Goal: Task Accomplishment & Management: Complete application form

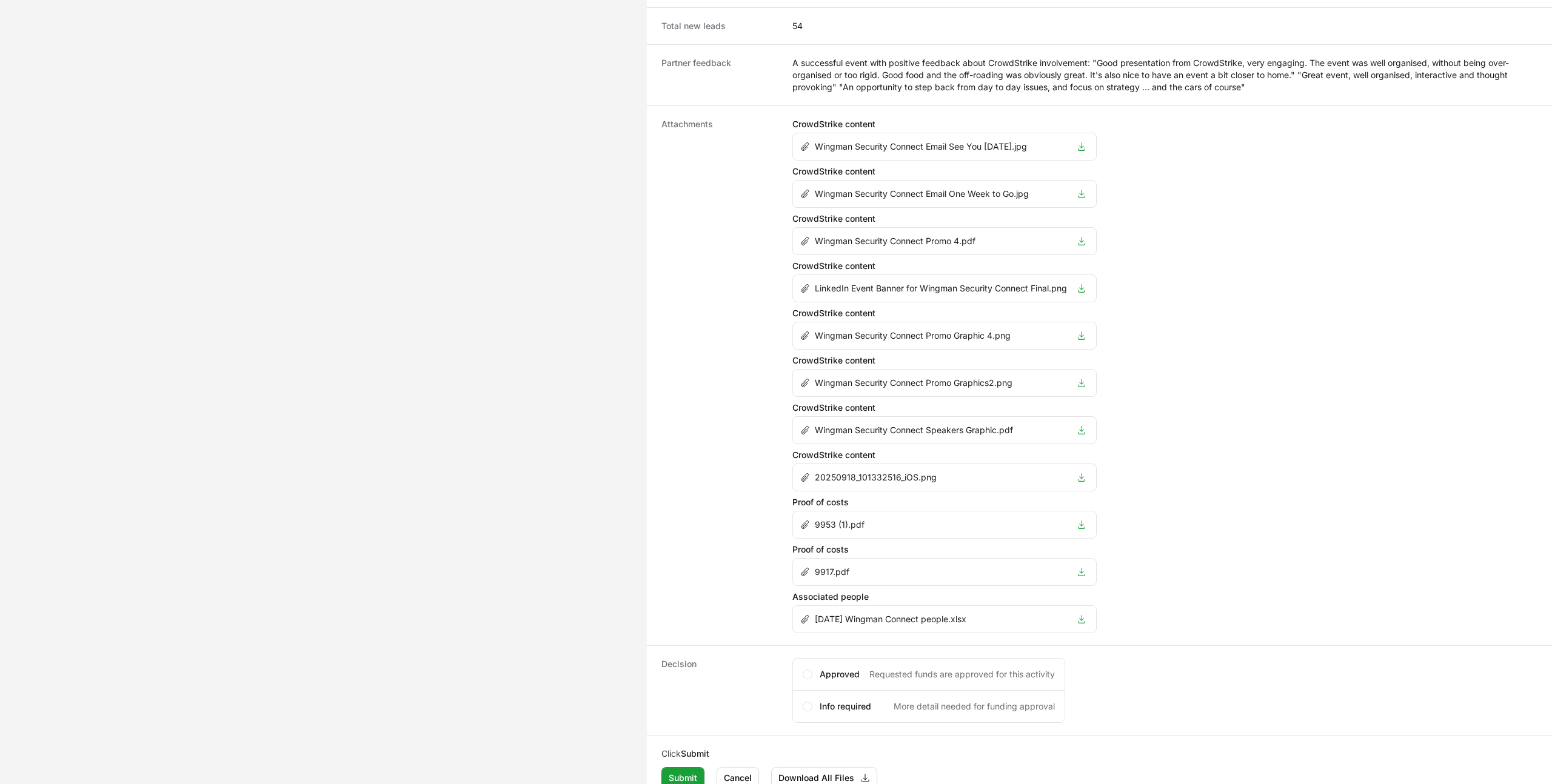
scroll to position [729, 0]
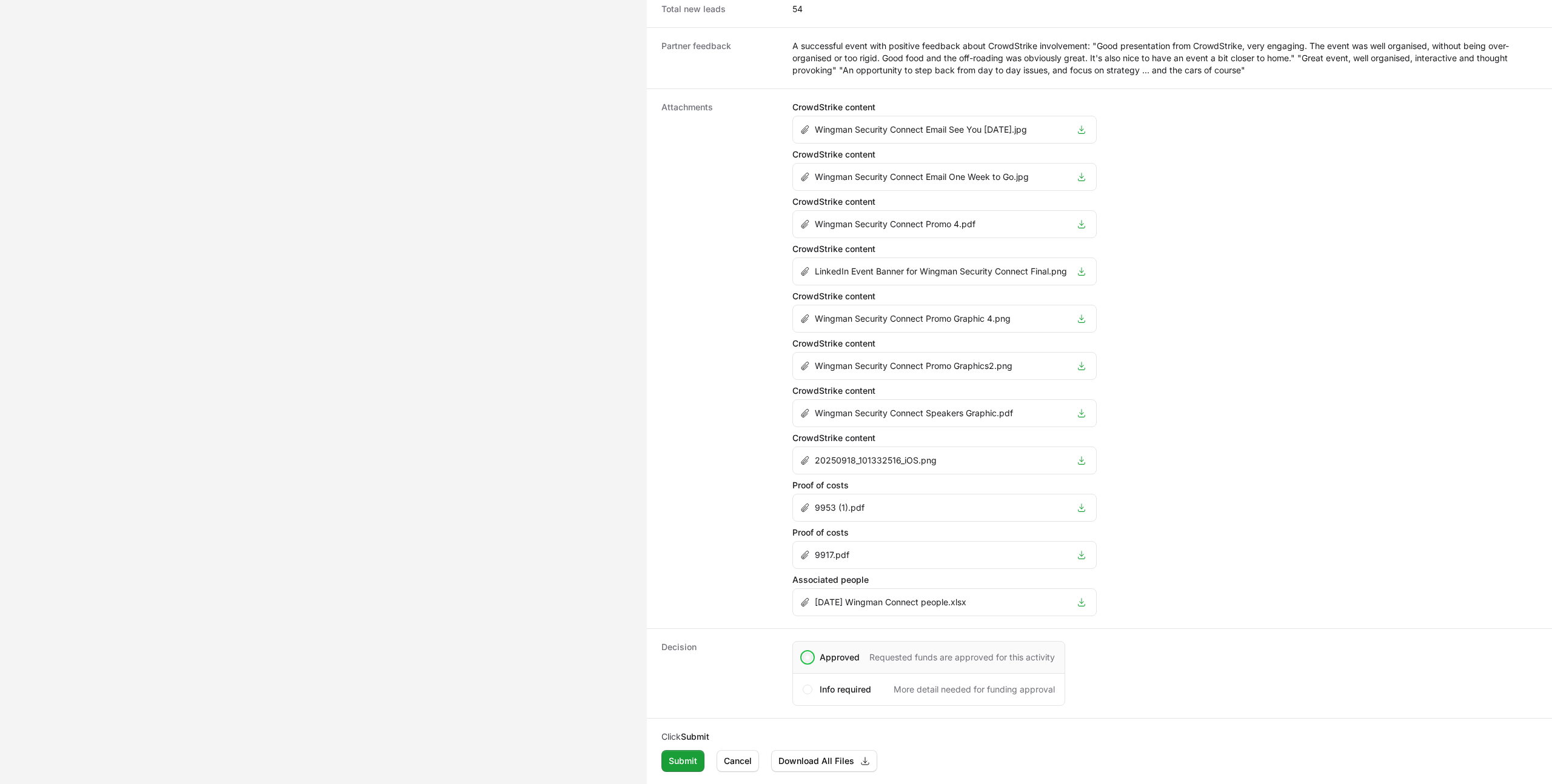
click at [806, 656] on span "Activity details" at bounding box center [808, 658] width 4 height 4
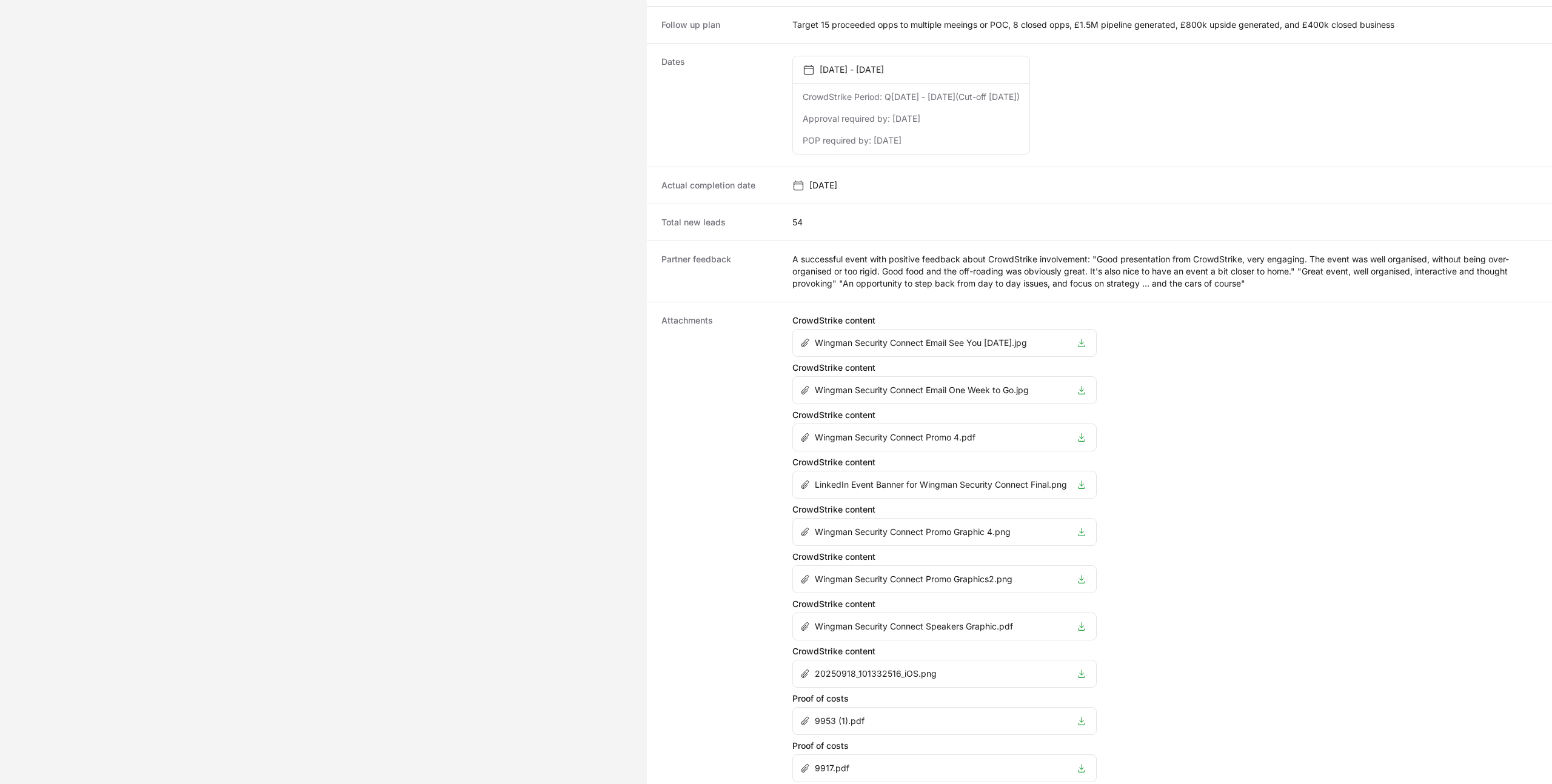
scroll to position [816, 0]
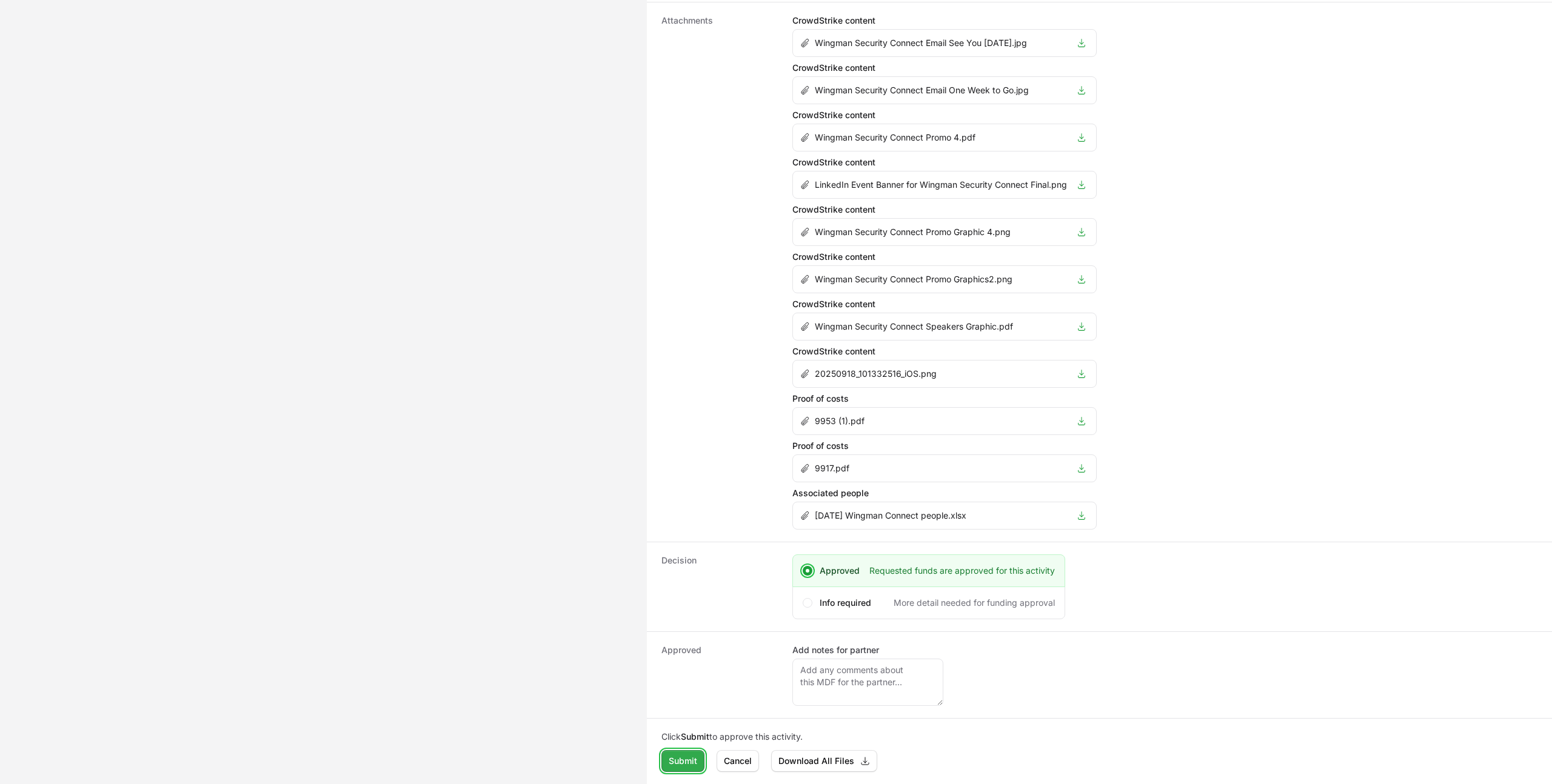
click at [690, 765] on span "Submit" at bounding box center [683, 761] width 29 height 14
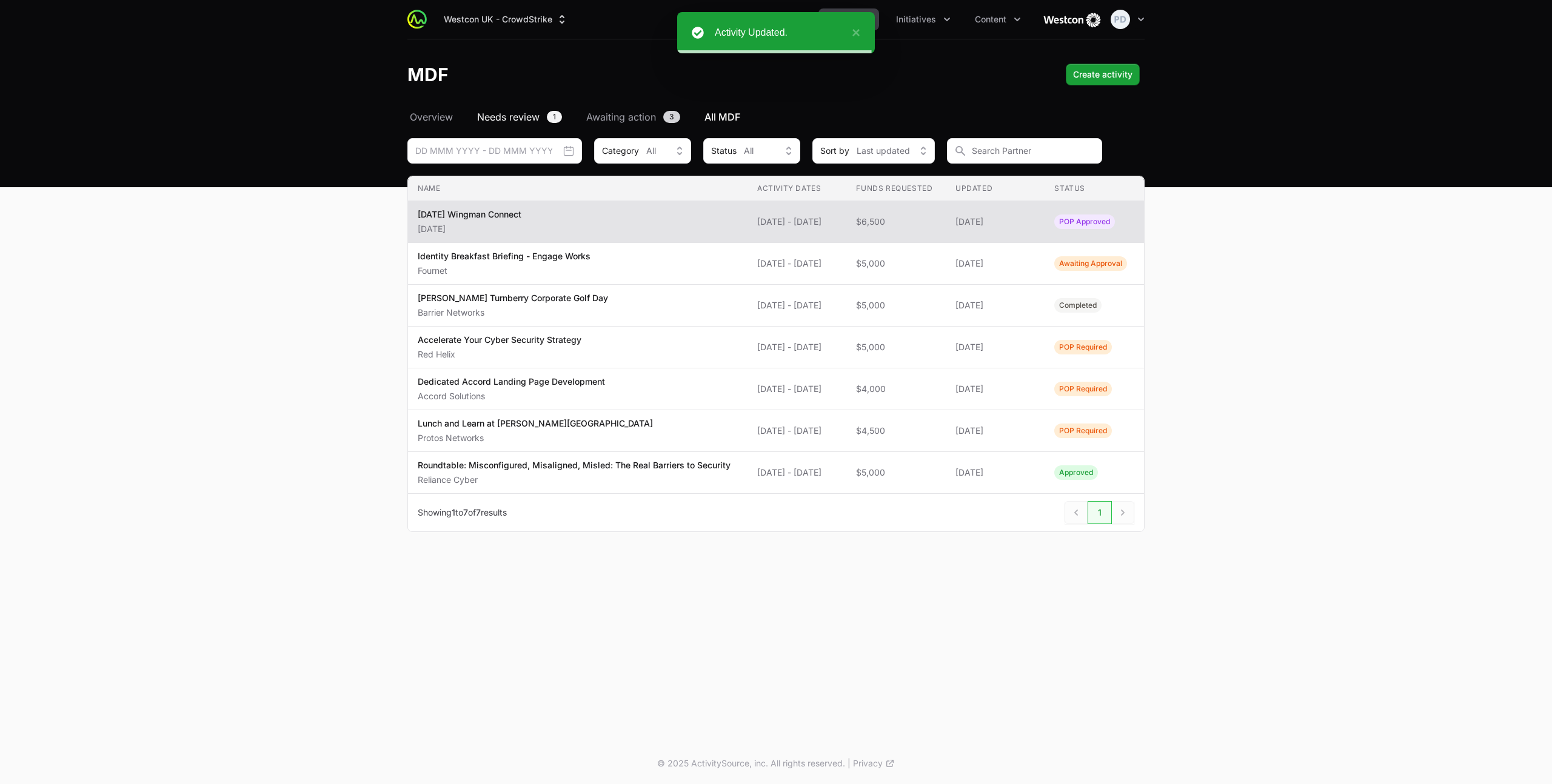
click at [507, 113] on span "Needs review" at bounding box center [508, 116] width 62 height 14
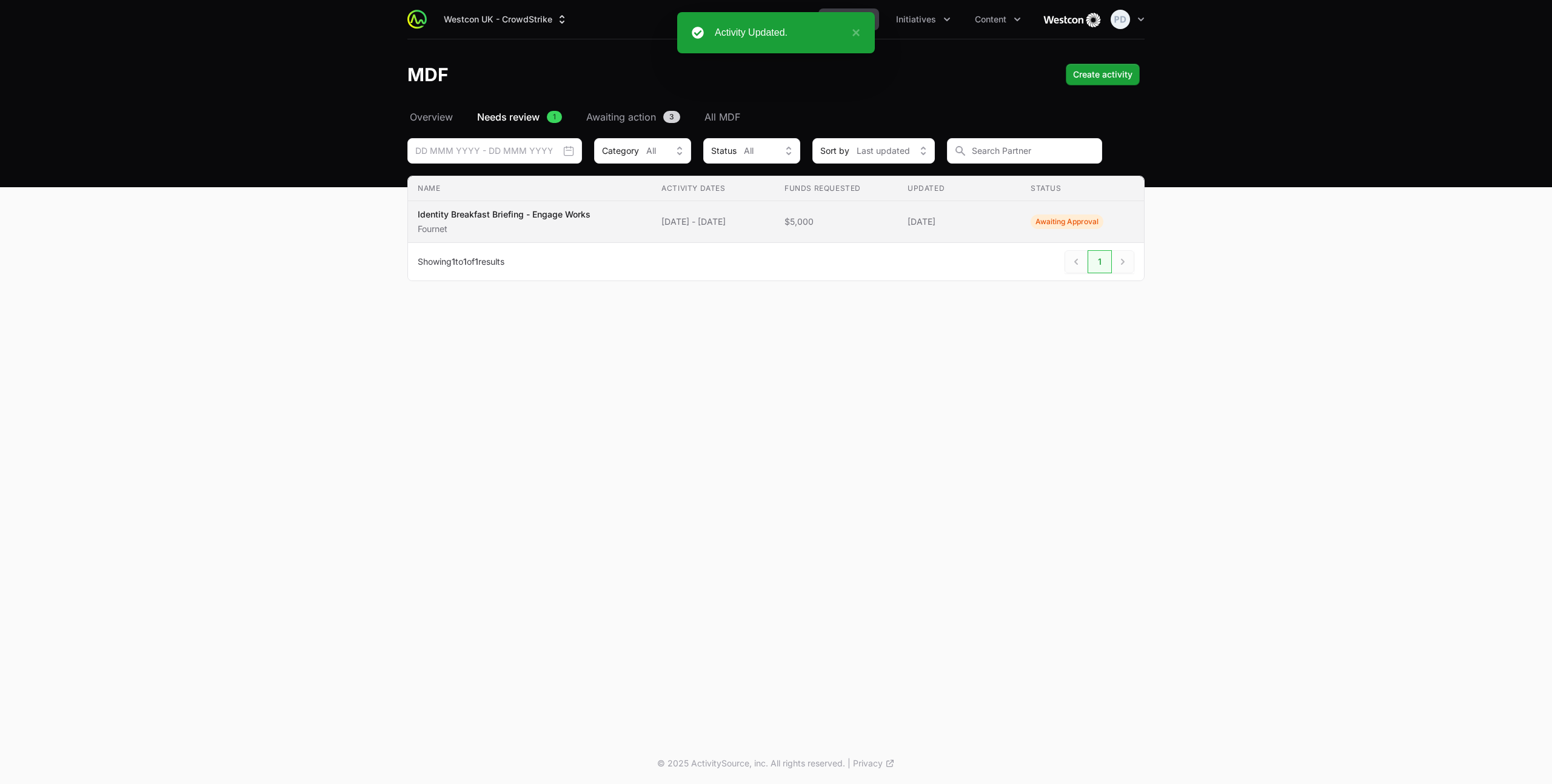
click at [582, 221] on div "Identity Breakfast Briefing - Engage Works Fournet" at bounding box center [505, 222] width 173 height 27
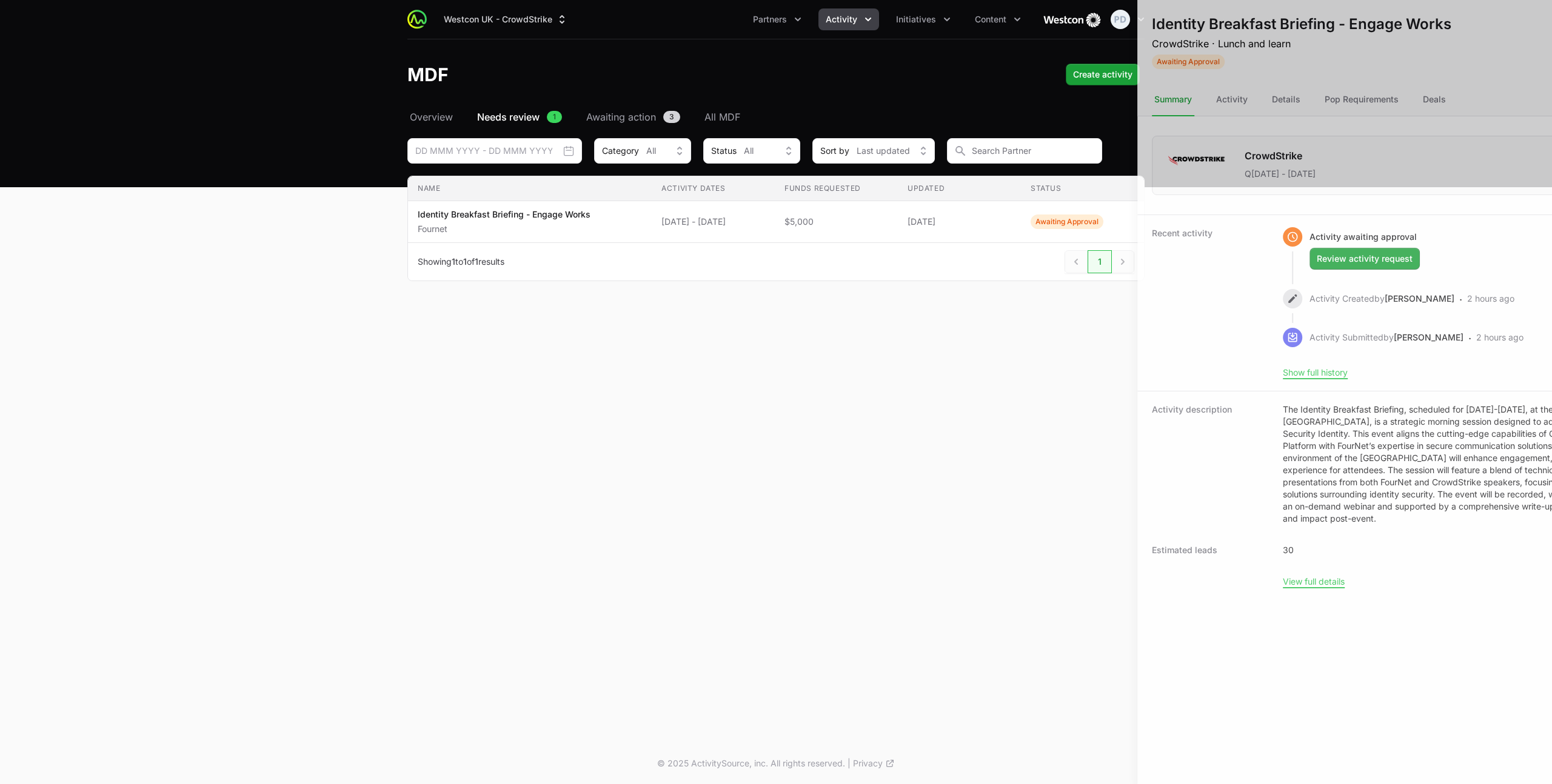
click at [649, 178] on div at bounding box center [776, 392] width 1552 height 784
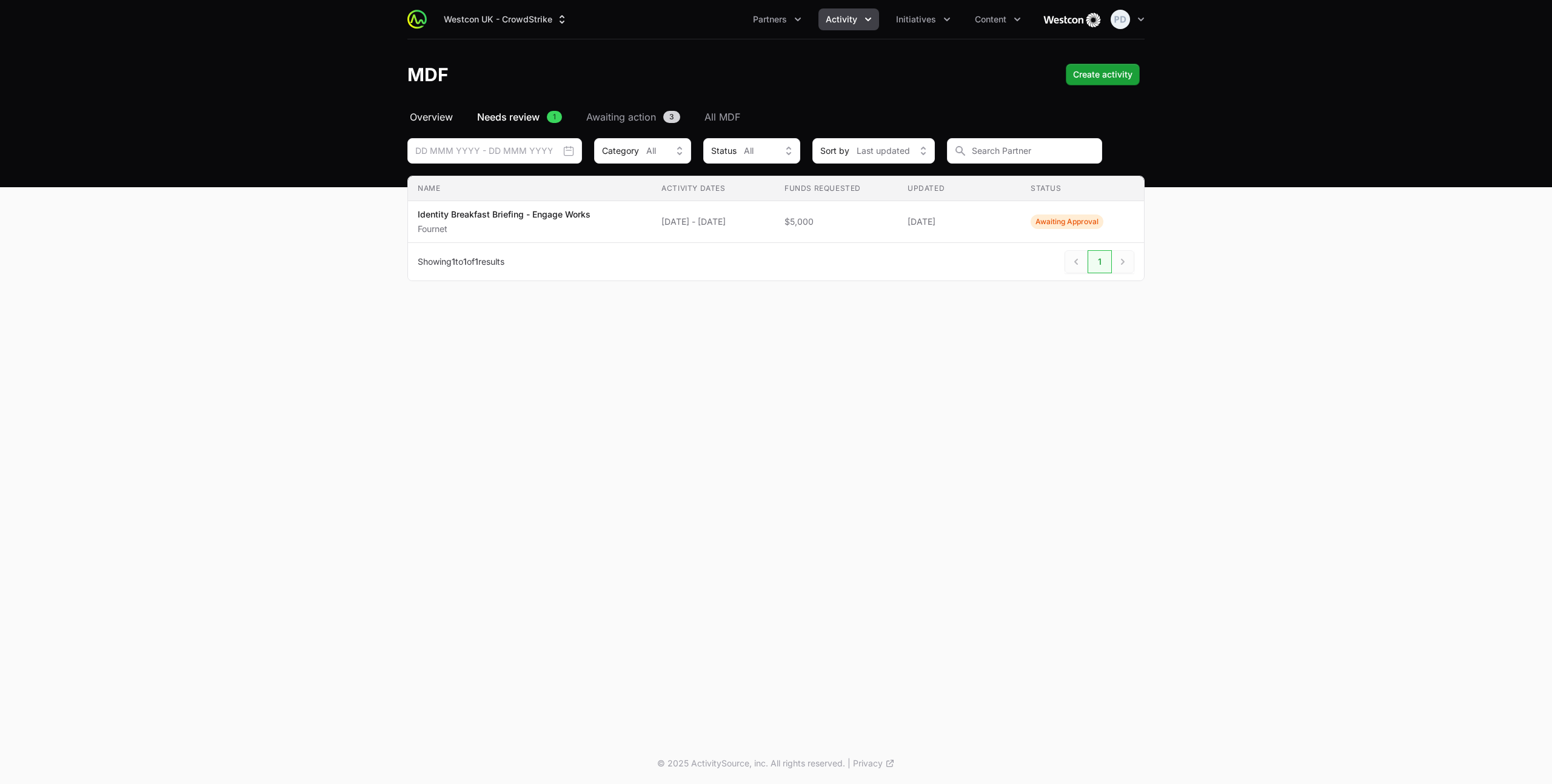
click at [443, 114] on span "Overview" at bounding box center [431, 116] width 43 height 14
click at [619, 118] on span "Awaiting action" at bounding box center [621, 116] width 70 height 14
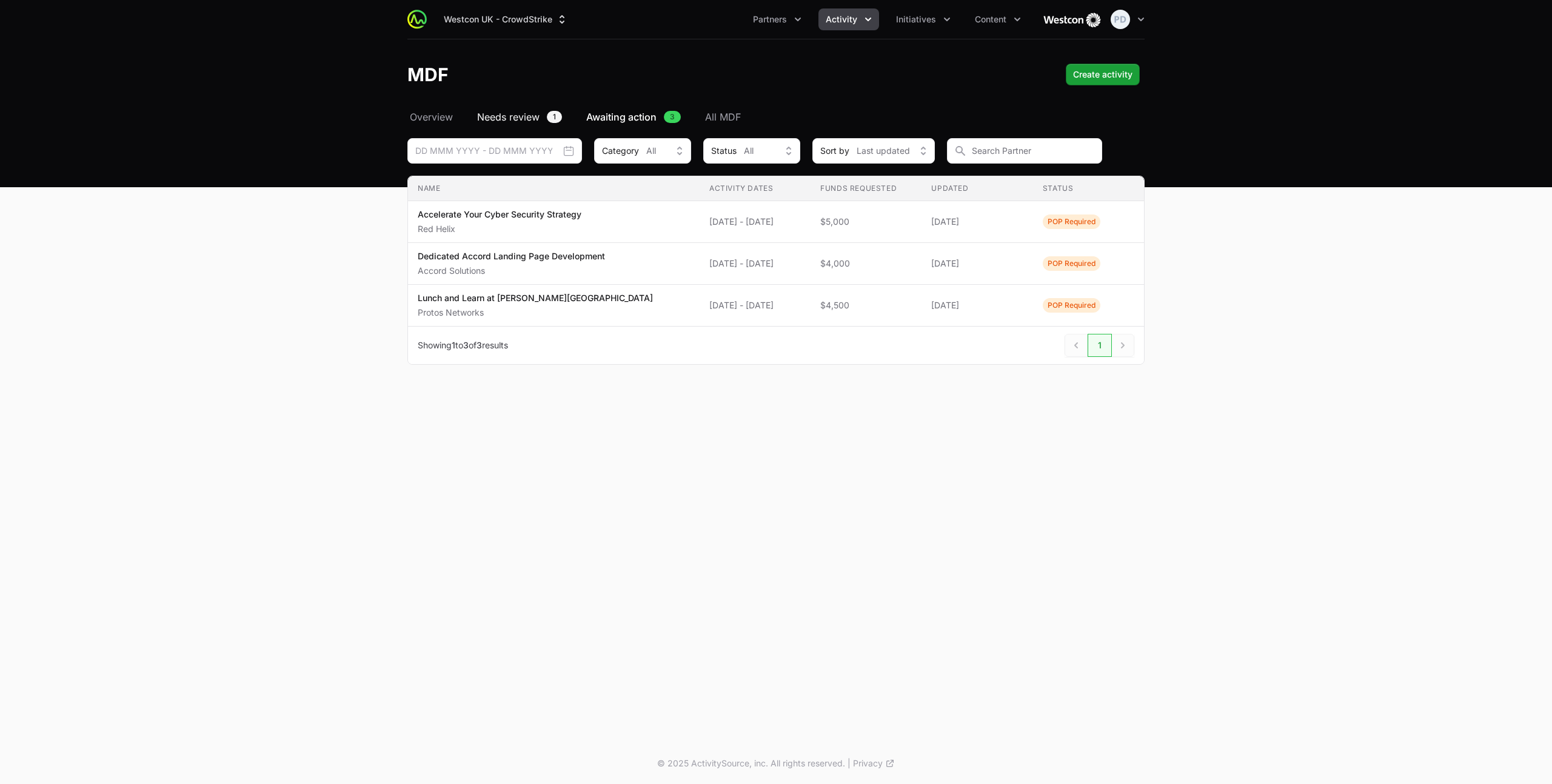
click at [520, 121] on span "Needs review" at bounding box center [508, 116] width 62 height 14
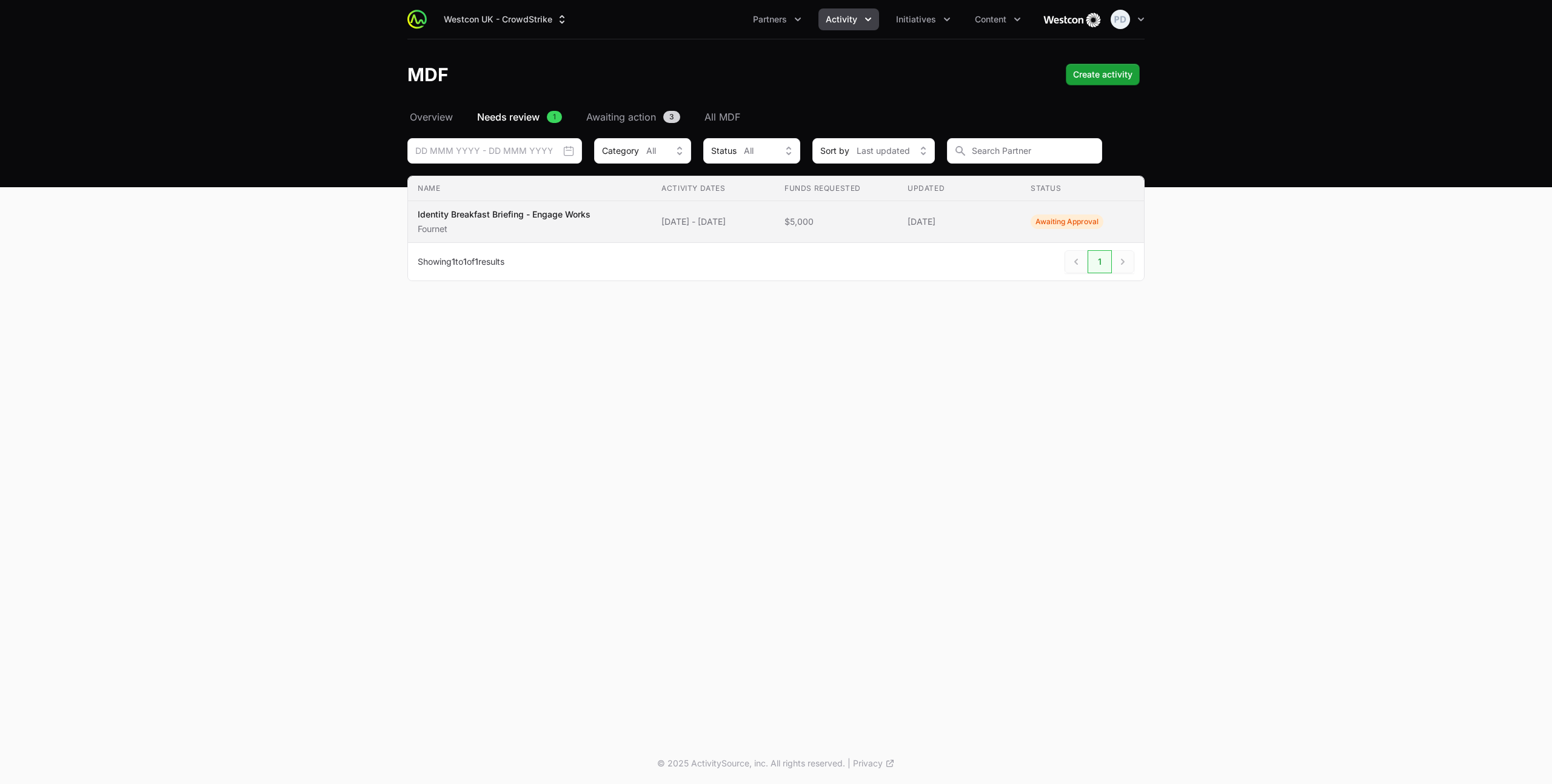
click at [562, 219] on p "Identity Breakfast Briefing - Engage Works" at bounding box center [505, 214] width 173 height 12
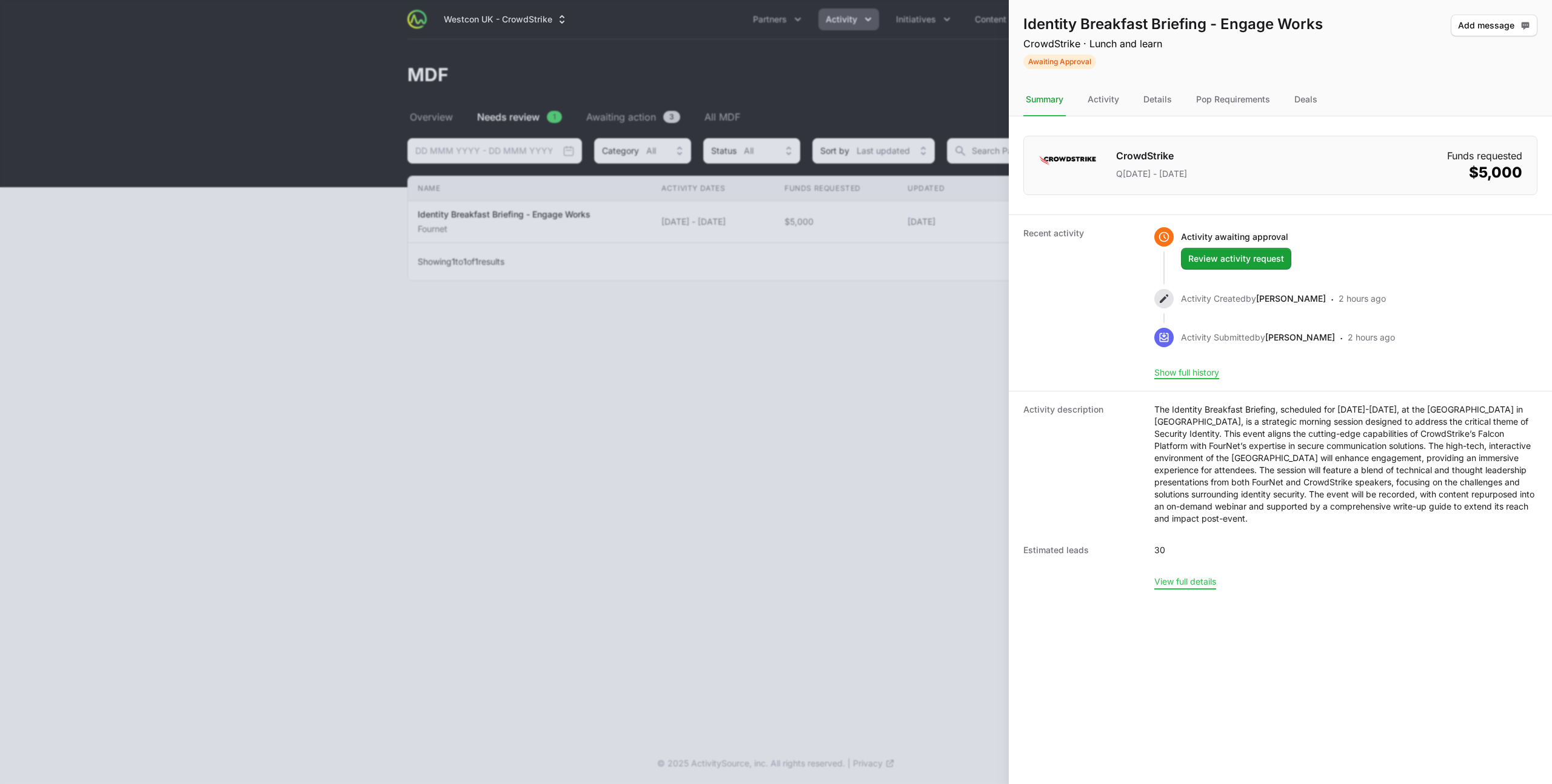
click at [1201, 580] on button "View full details" at bounding box center [1185, 581] width 62 height 11
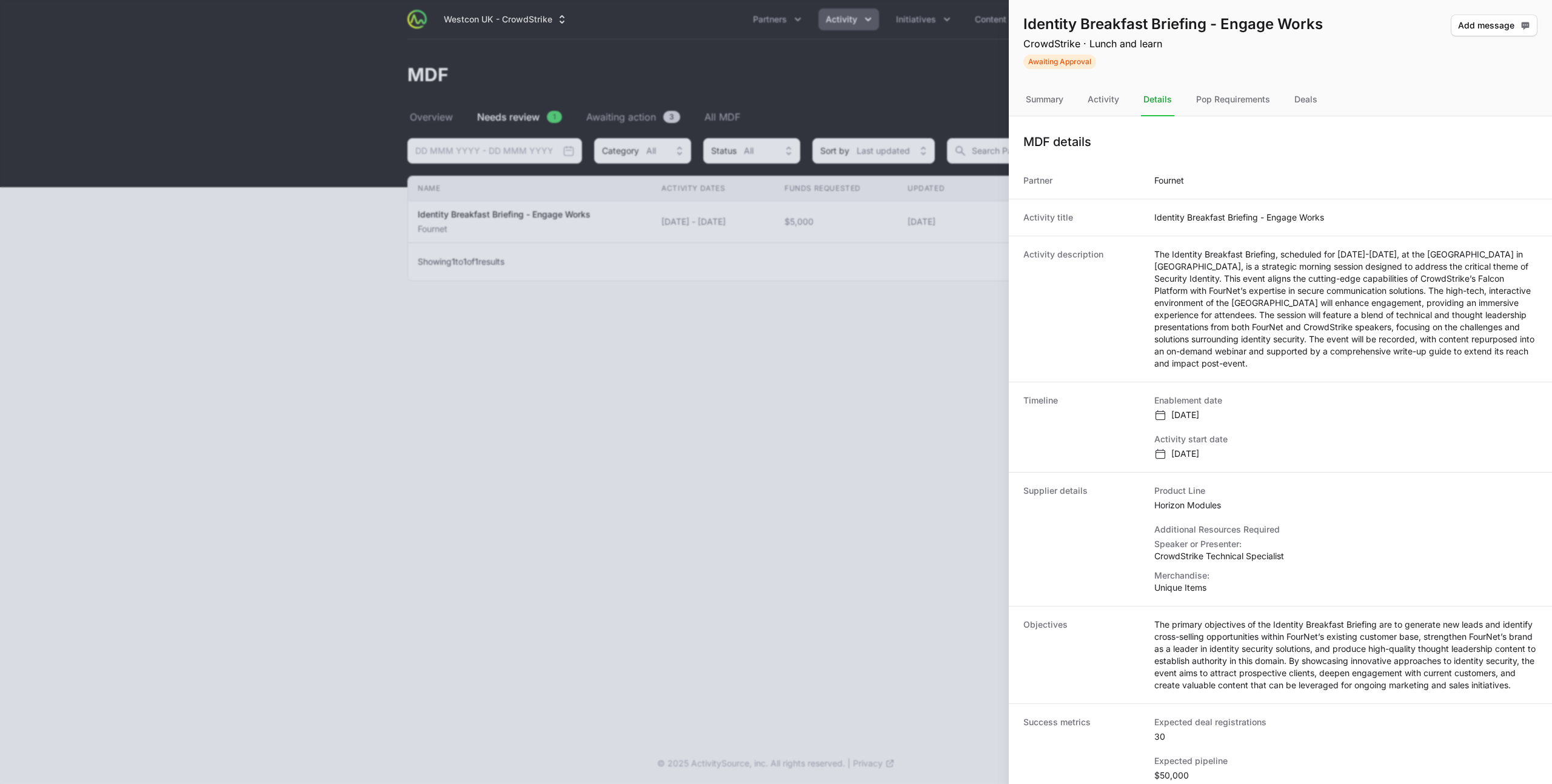
scroll to position [1, 0]
click at [1055, 105] on div "Summary" at bounding box center [1045, 99] width 42 height 33
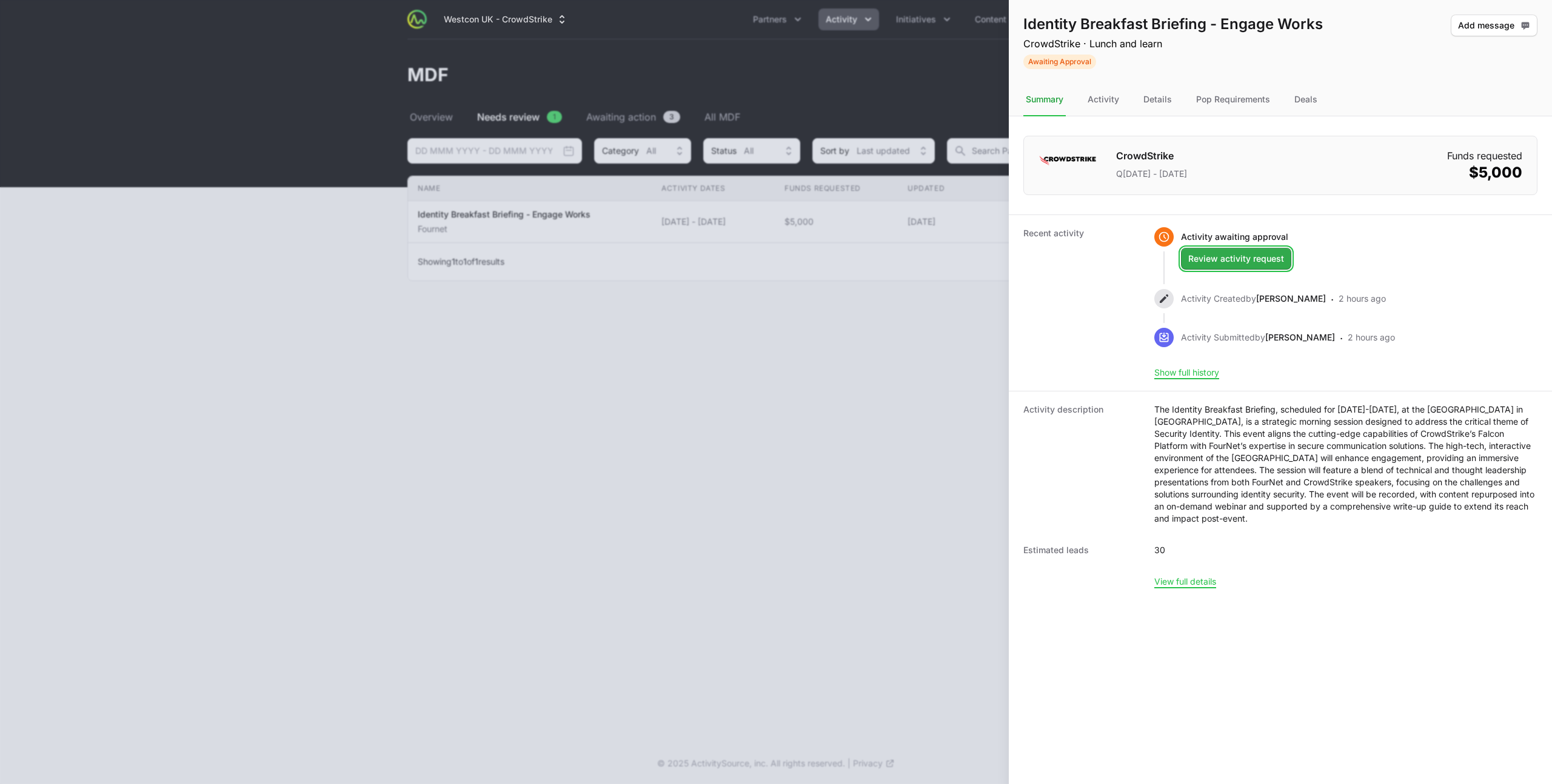
click at [1209, 261] on span "Review activity request" at bounding box center [1237, 258] width 96 height 14
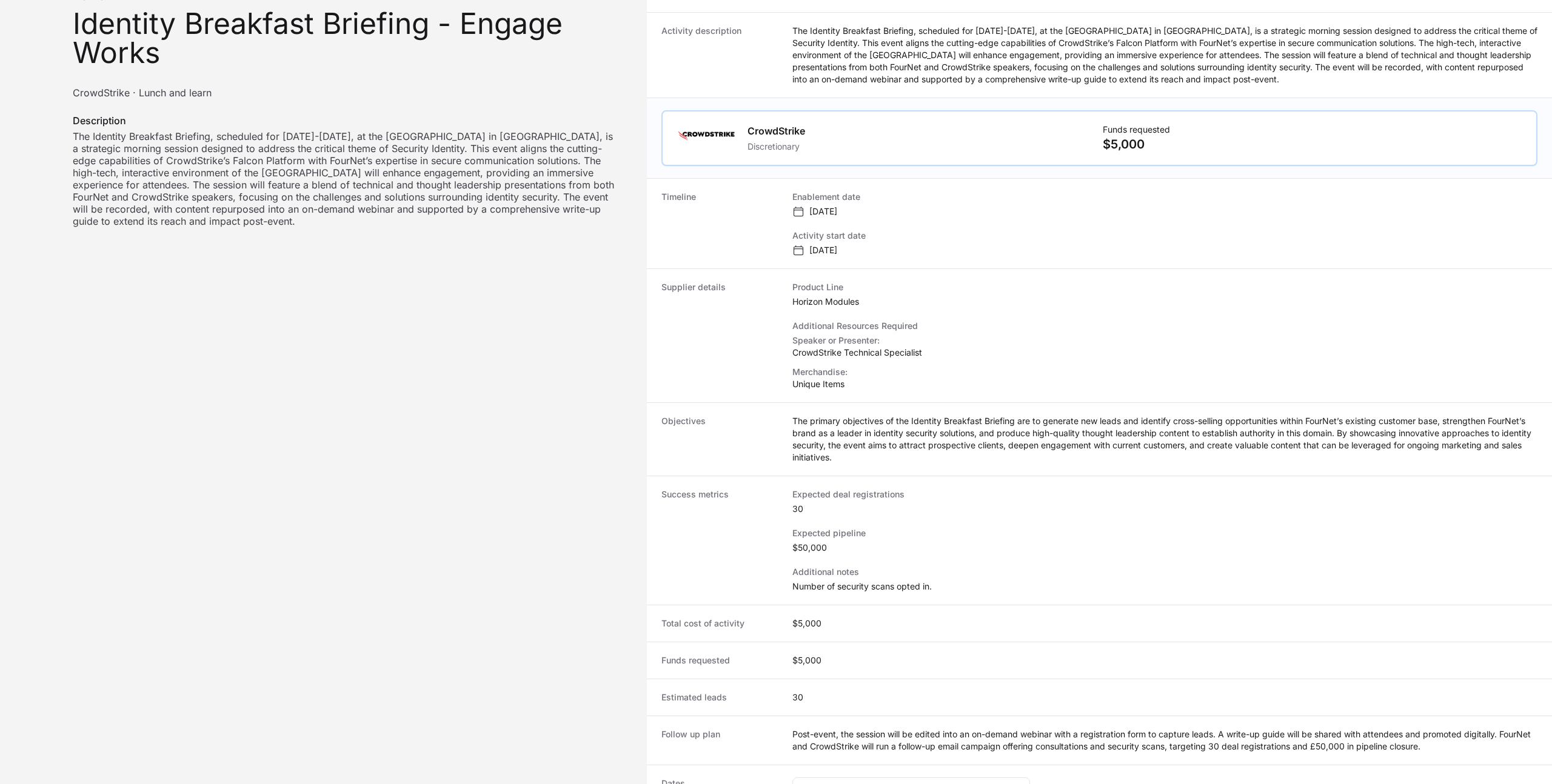
scroll to position [403, 0]
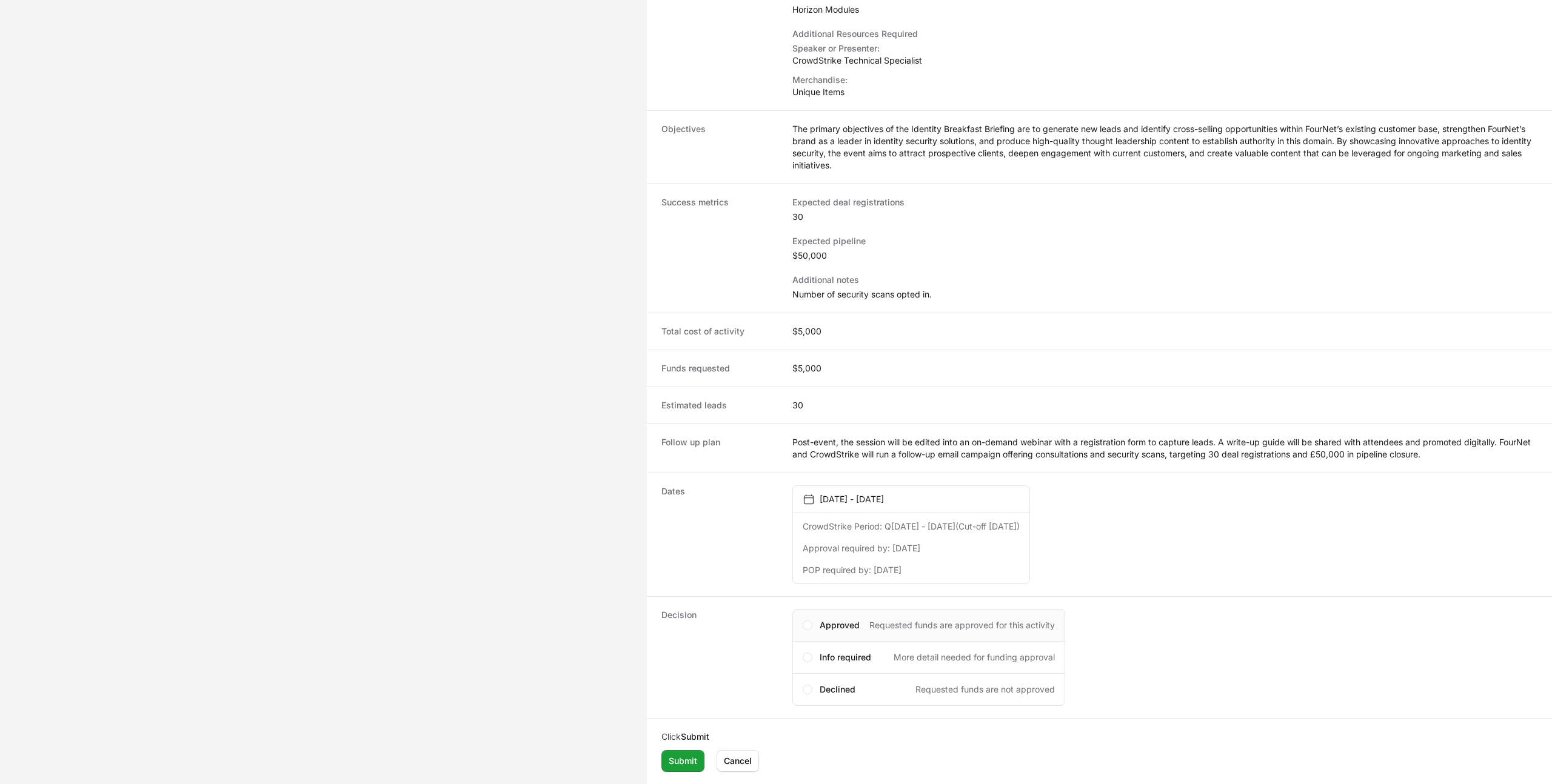
click at [816, 611] on div "Approved Requested funds are approved for this activity" at bounding box center [929, 625] width 273 height 33
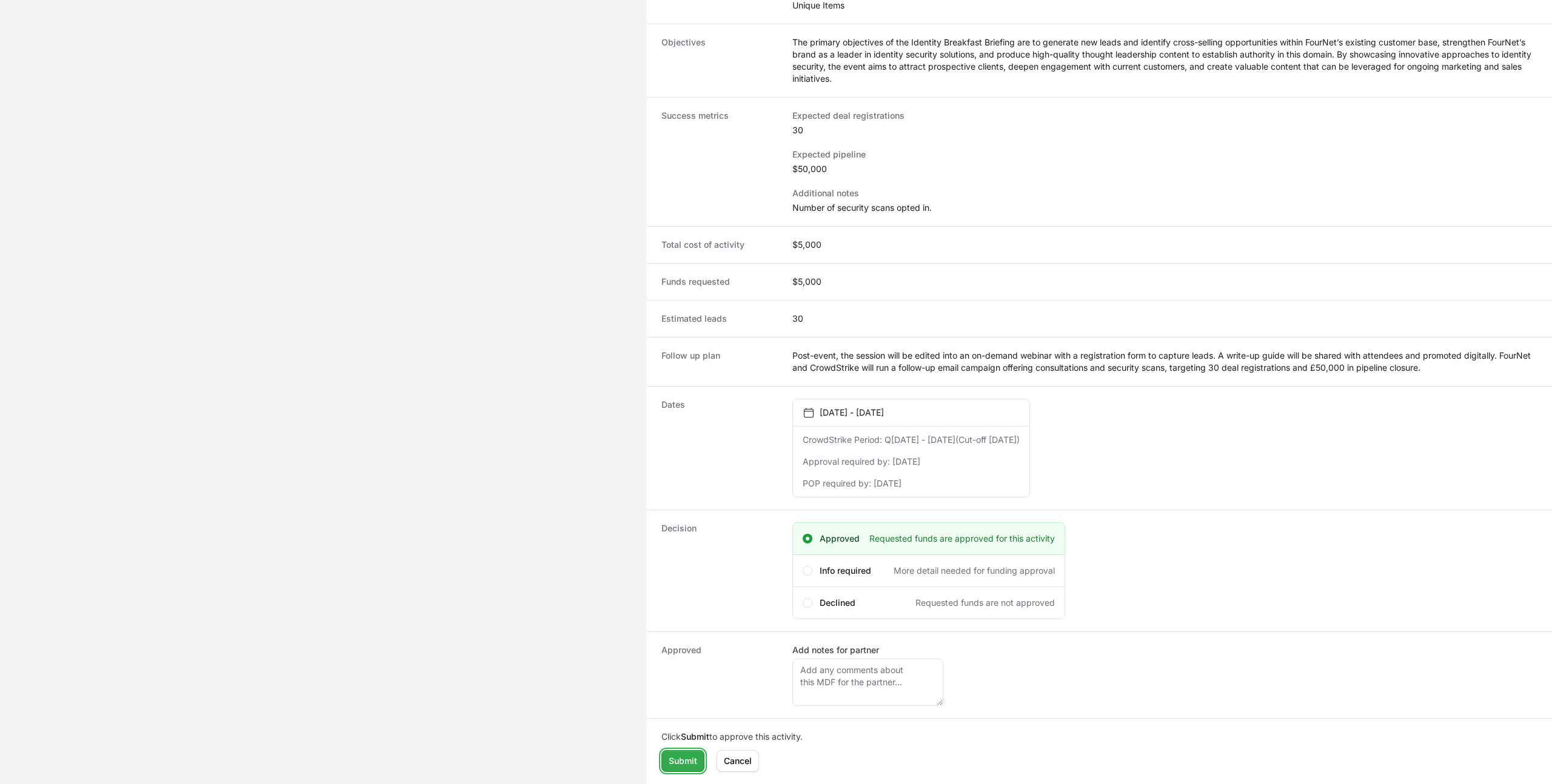
click at [687, 765] on span "Submit" at bounding box center [683, 761] width 29 height 14
